Goal: Information Seeking & Learning: Find specific fact

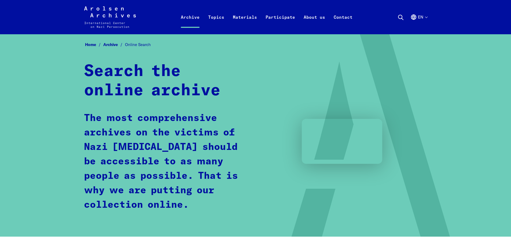
click at [425, 16] on button "en" at bounding box center [418, 23] width 17 height 19
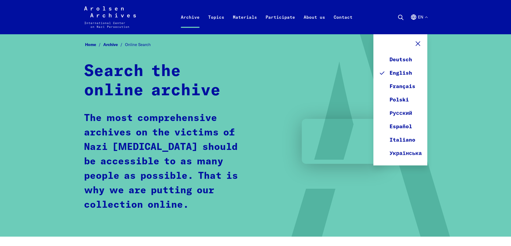
click at [425, 16] on button "en" at bounding box center [418, 23] width 17 height 19
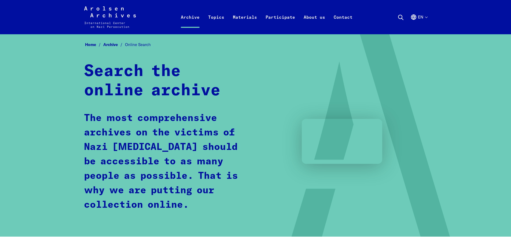
click at [425, 16] on button "en" at bounding box center [418, 23] width 17 height 19
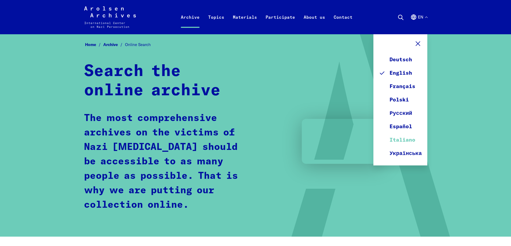
click at [407, 138] on link "Italiano" at bounding box center [400, 139] width 43 height 13
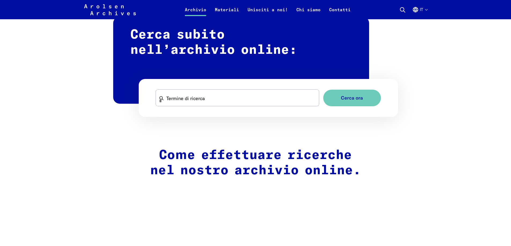
scroll to position [322, 0]
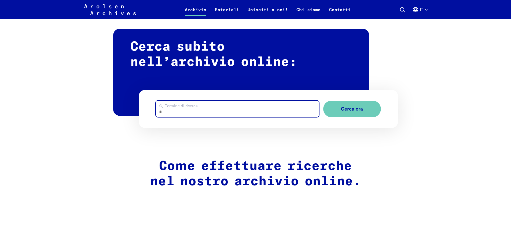
click at [214, 109] on input "Termine di ricerca" at bounding box center [237, 109] width 163 height 16
type input "******"
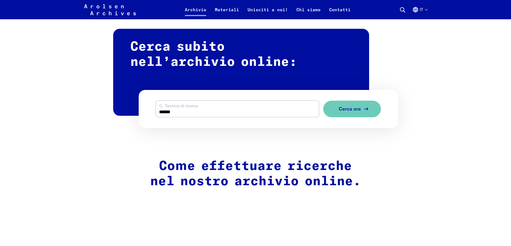
click at [356, 106] on span "Cerca ora" at bounding box center [350, 109] width 22 height 6
